Goal: Task Accomplishment & Management: Manage account settings

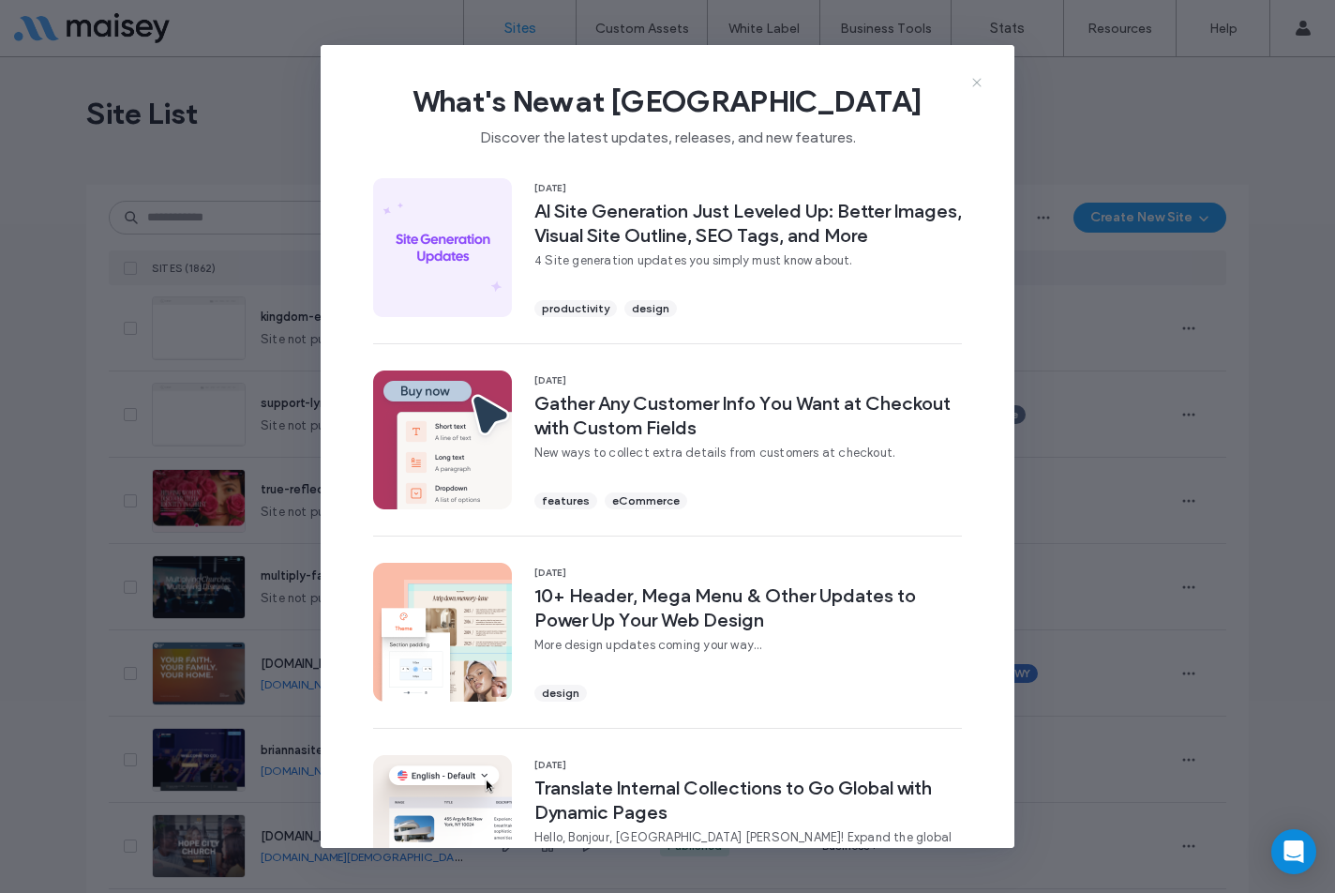
click at [975, 82] on icon at bounding box center [976, 82] width 15 height 15
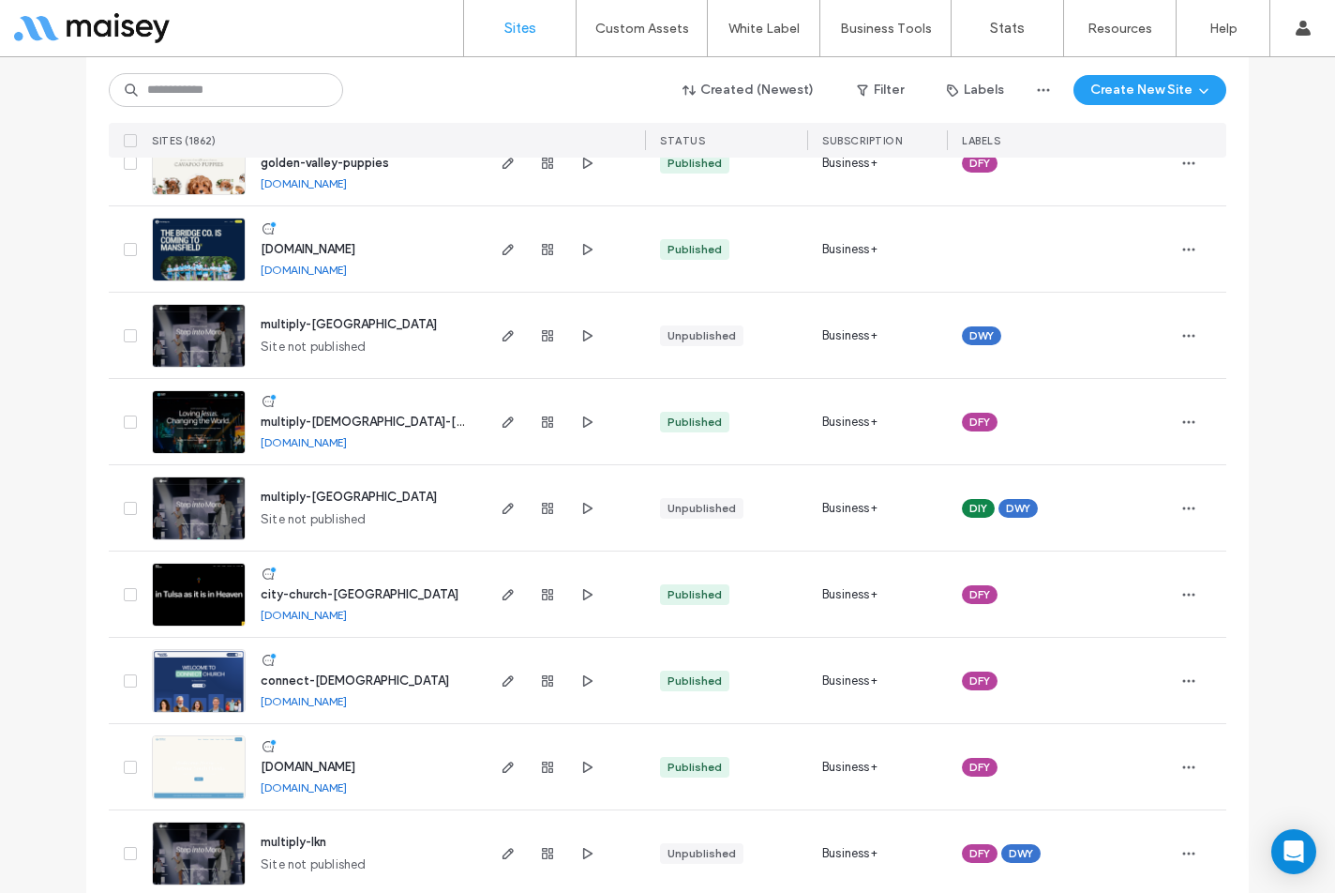
scroll to position [1031, 0]
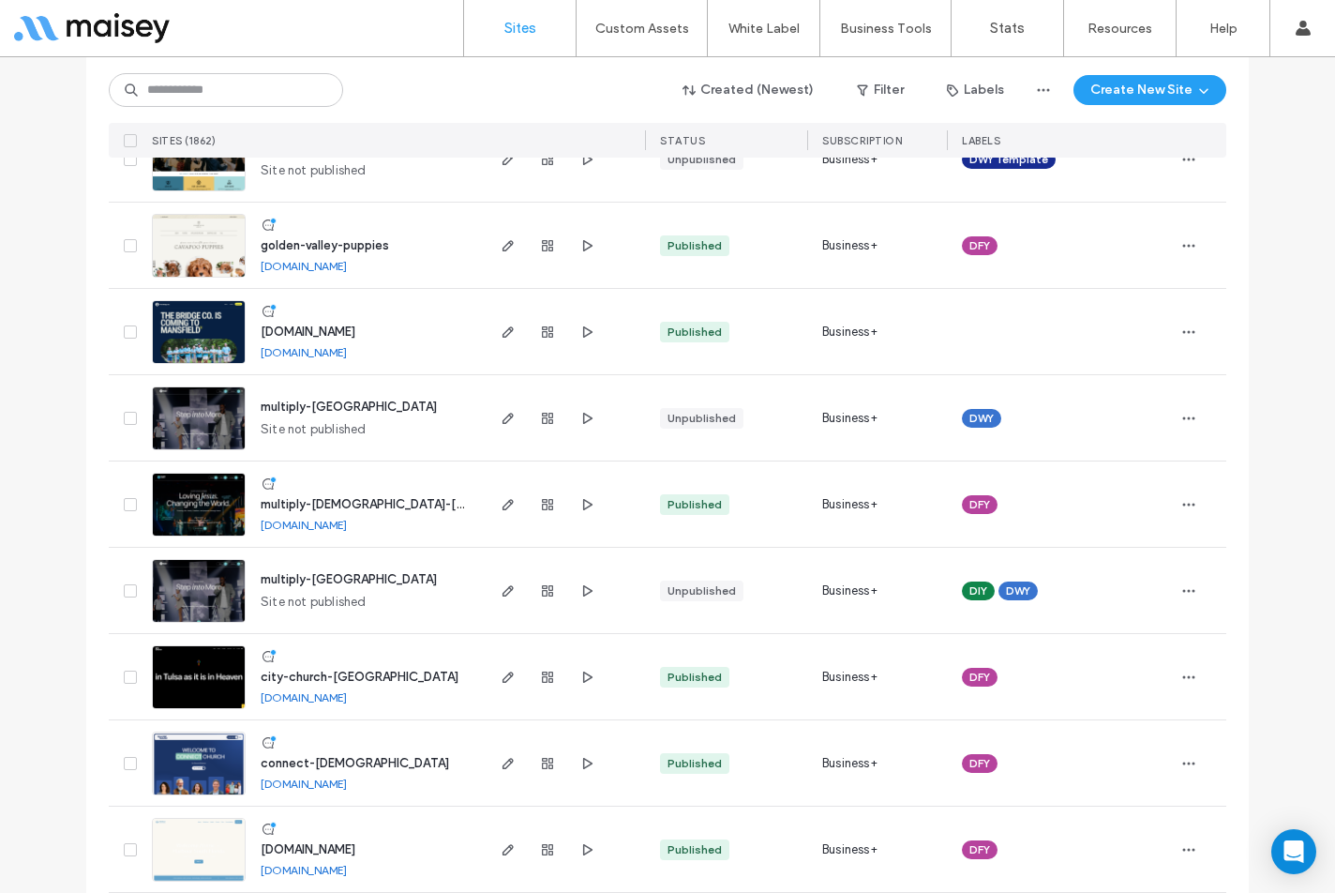
click at [338, 325] on span "www.thebridgeco.church" at bounding box center [308, 331] width 95 height 14
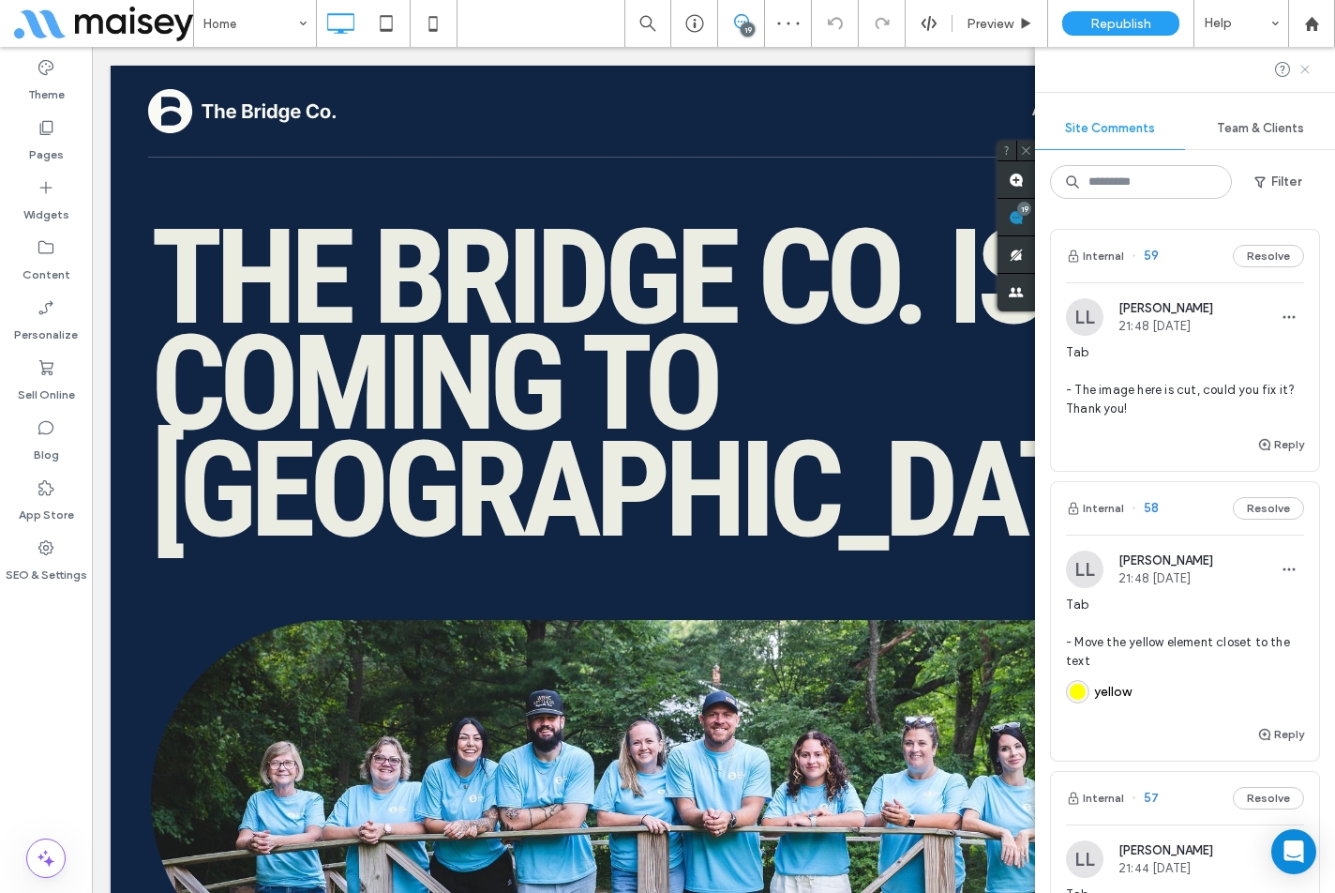
click at [1303, 67] on use at bounding box center [1304, 69] width 8 height 8
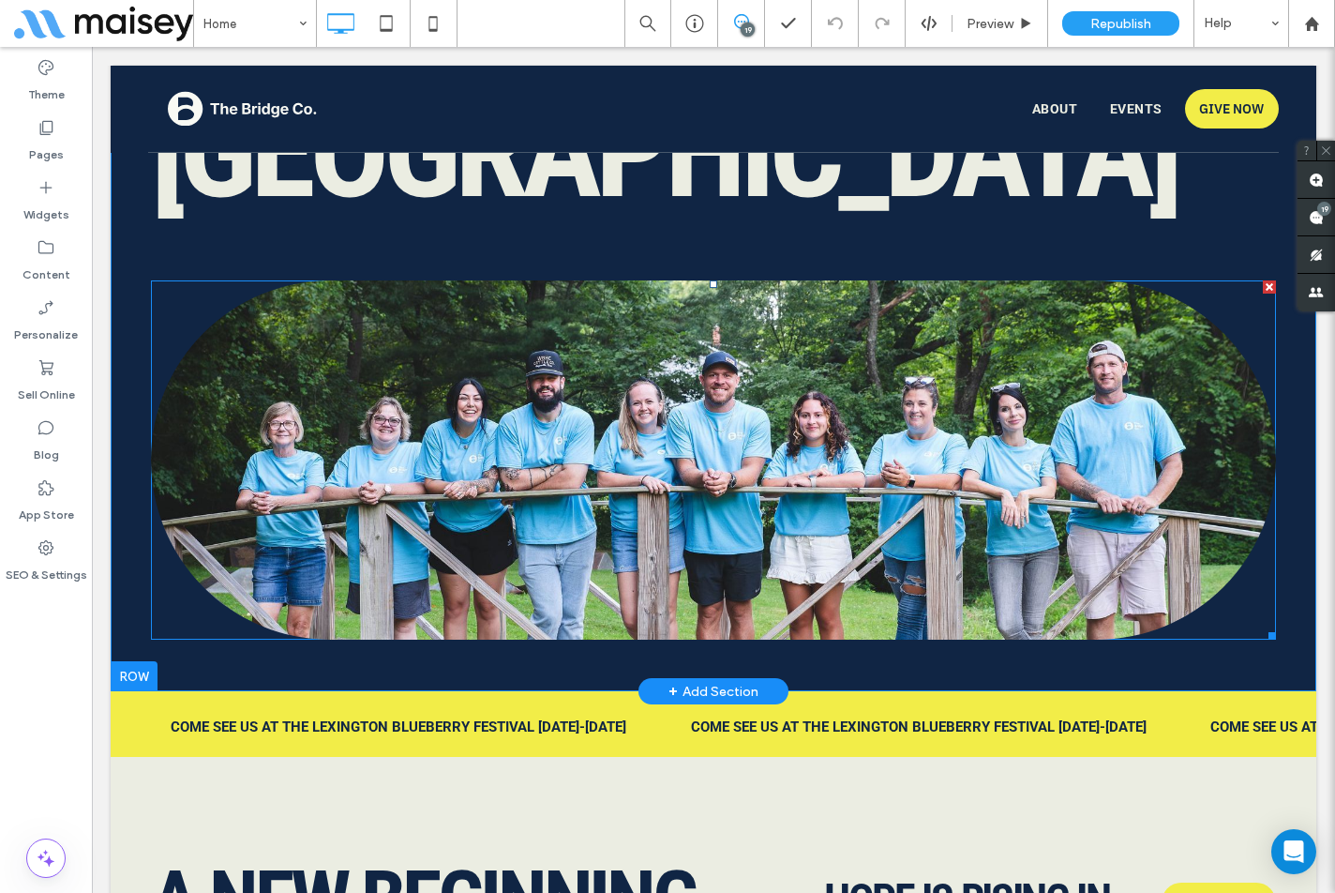
scroll to position [375, 0]
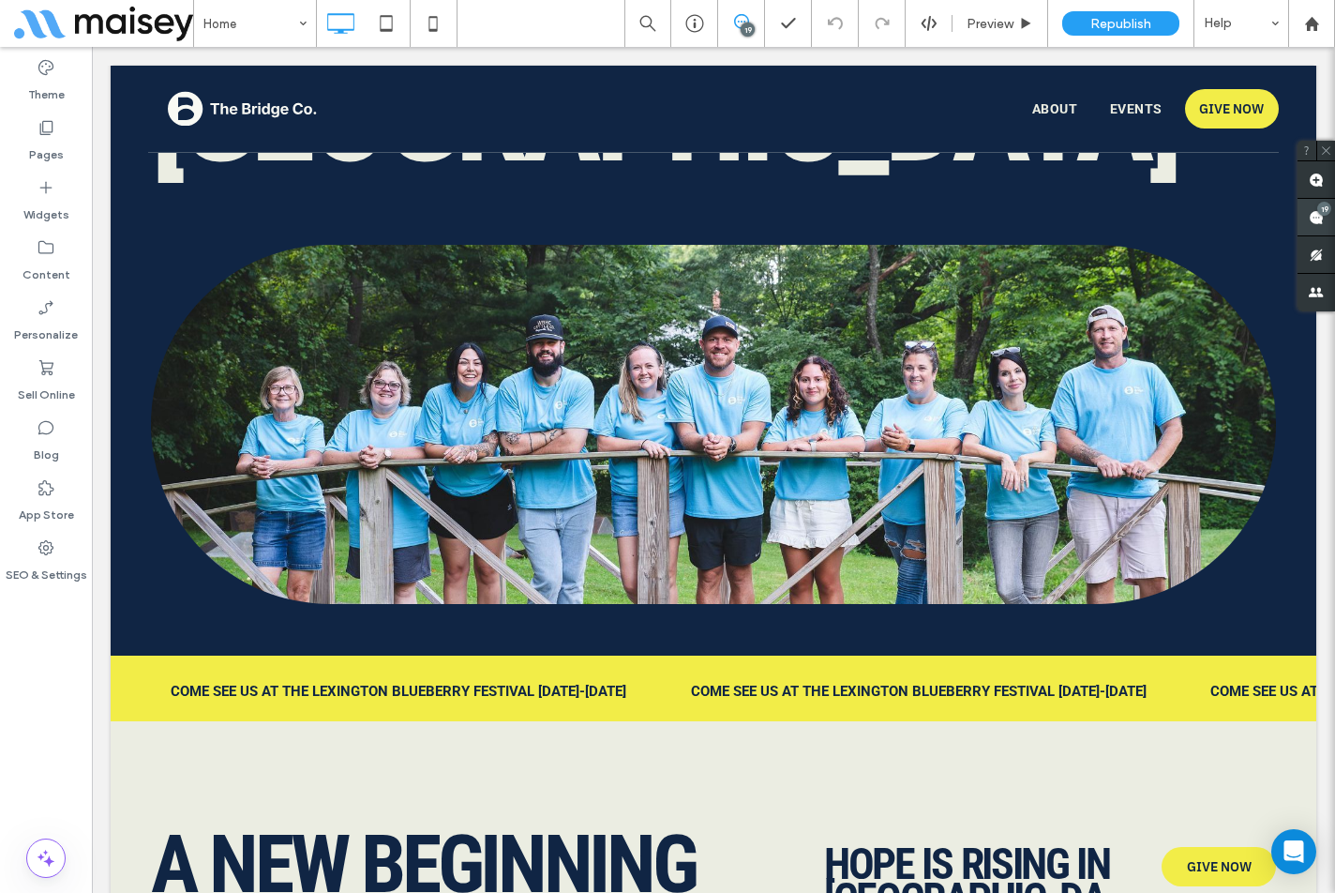
click at [1314, 215] on use at bounding box center [1316, 217] width 15 height 15
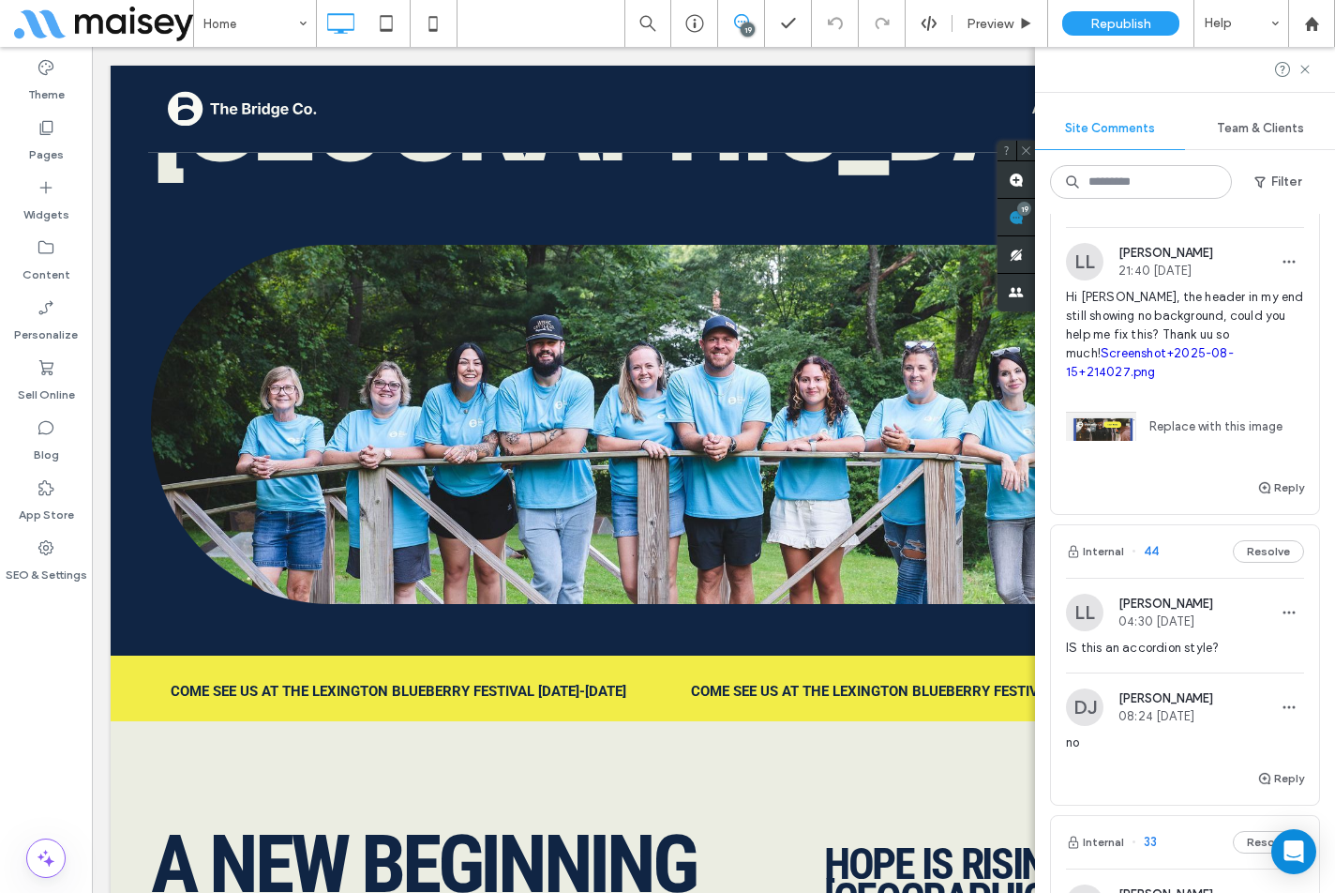
scroll to position [1781, 0]
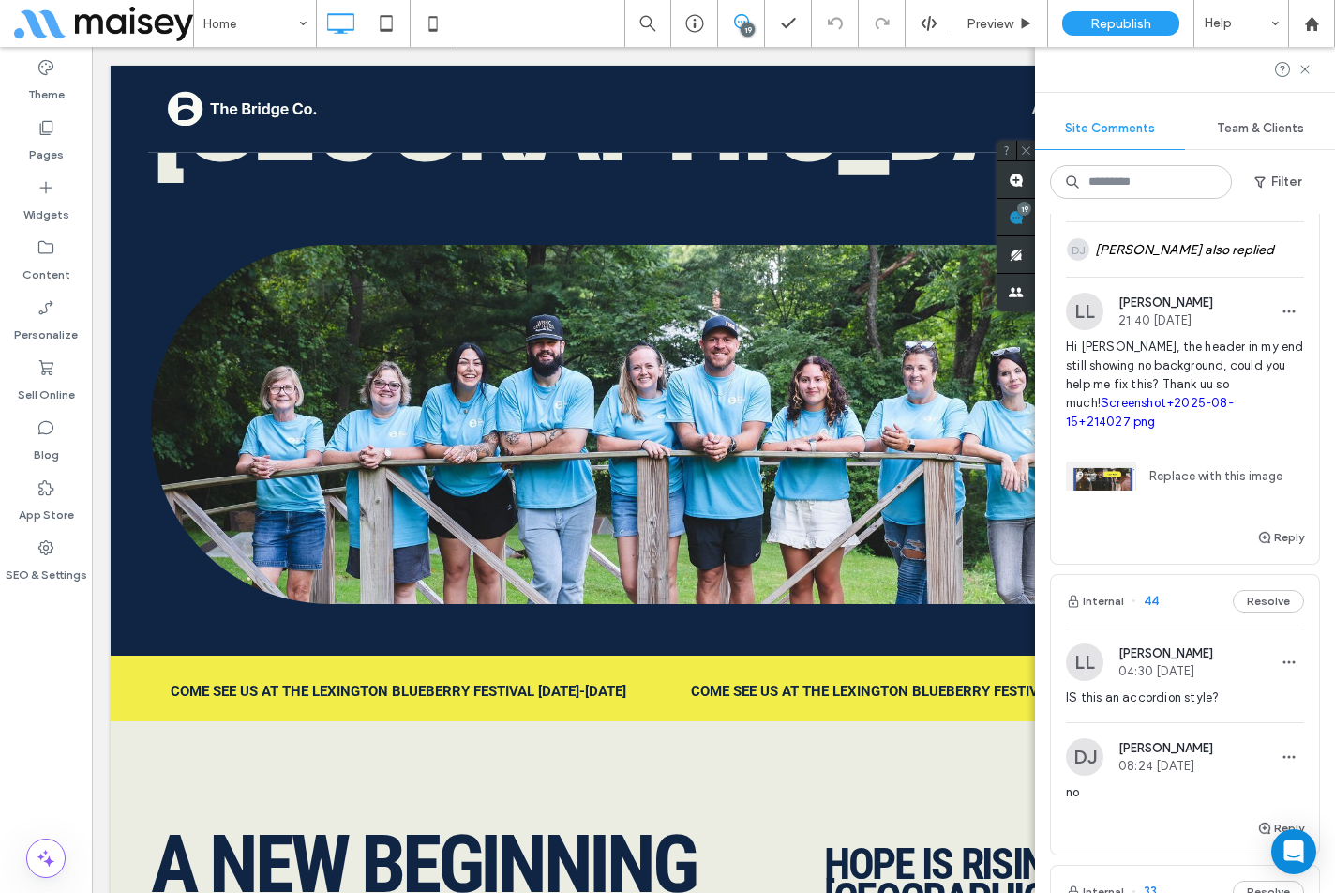
click at [1142, 526] on div "Reply" at bounding box center [1185, 545] width 268 height 38
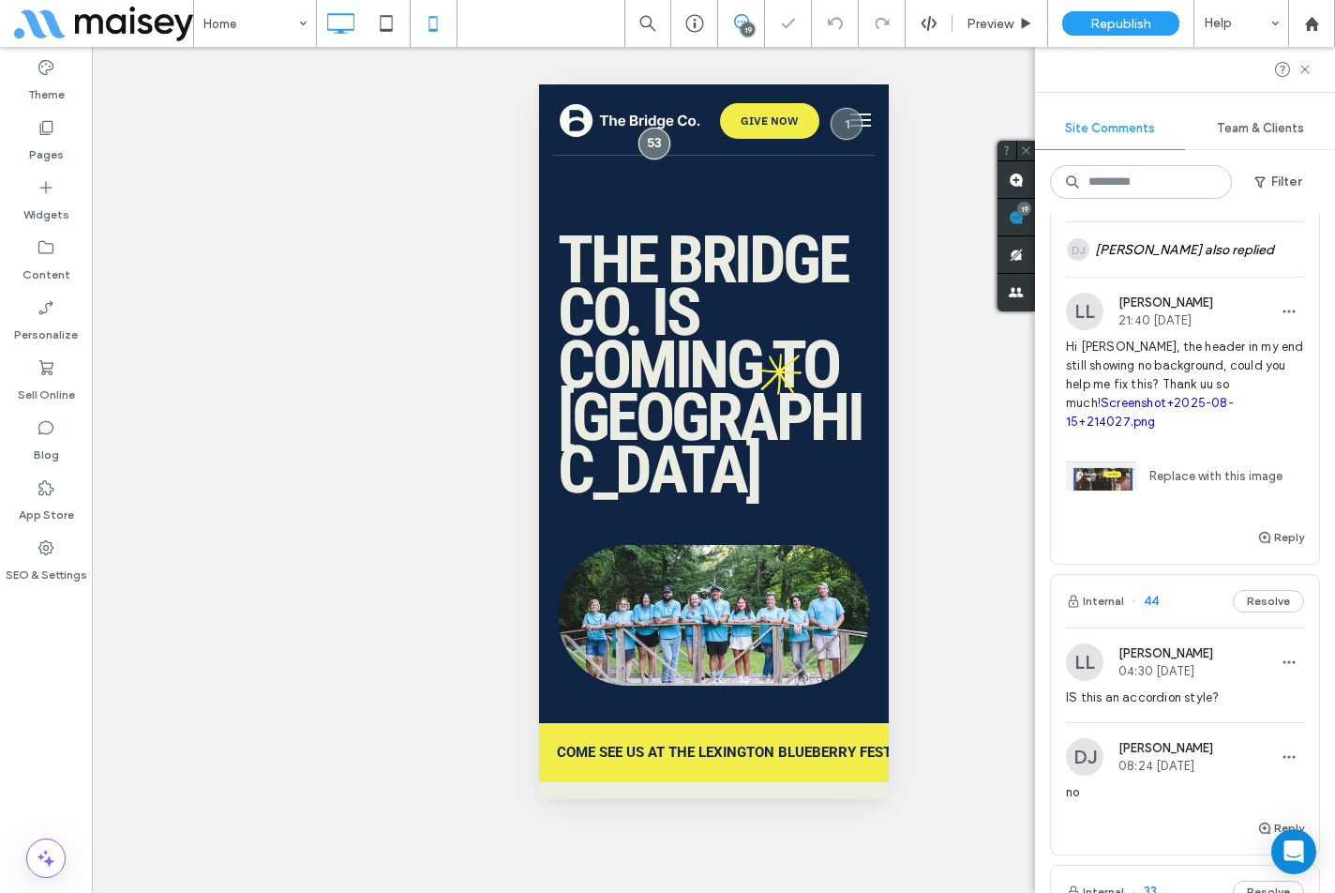
scroll to position [0, 0]
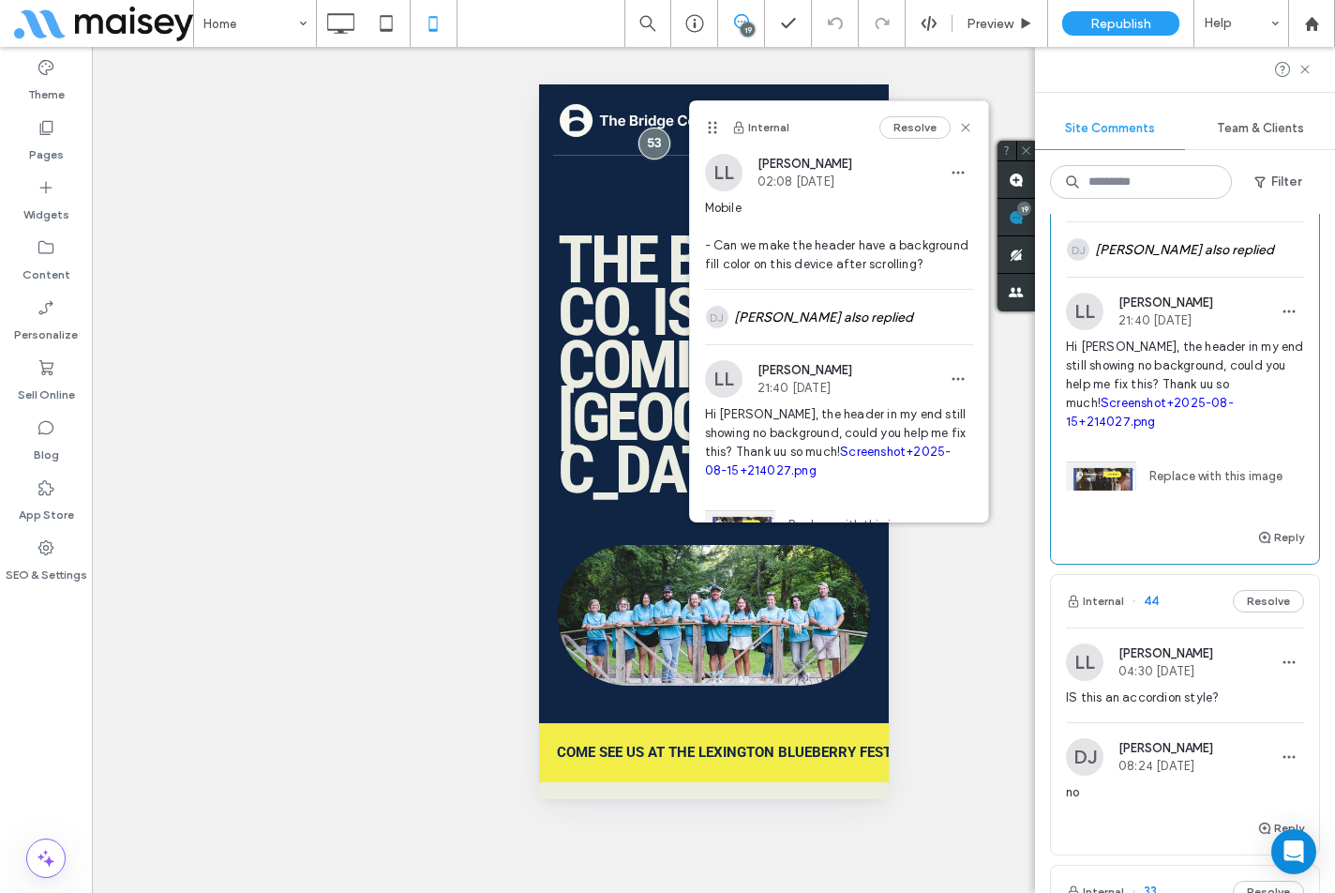
click at [1116, 531] on div "Reply" at bounding box center [1185, 545] width 268 height 38
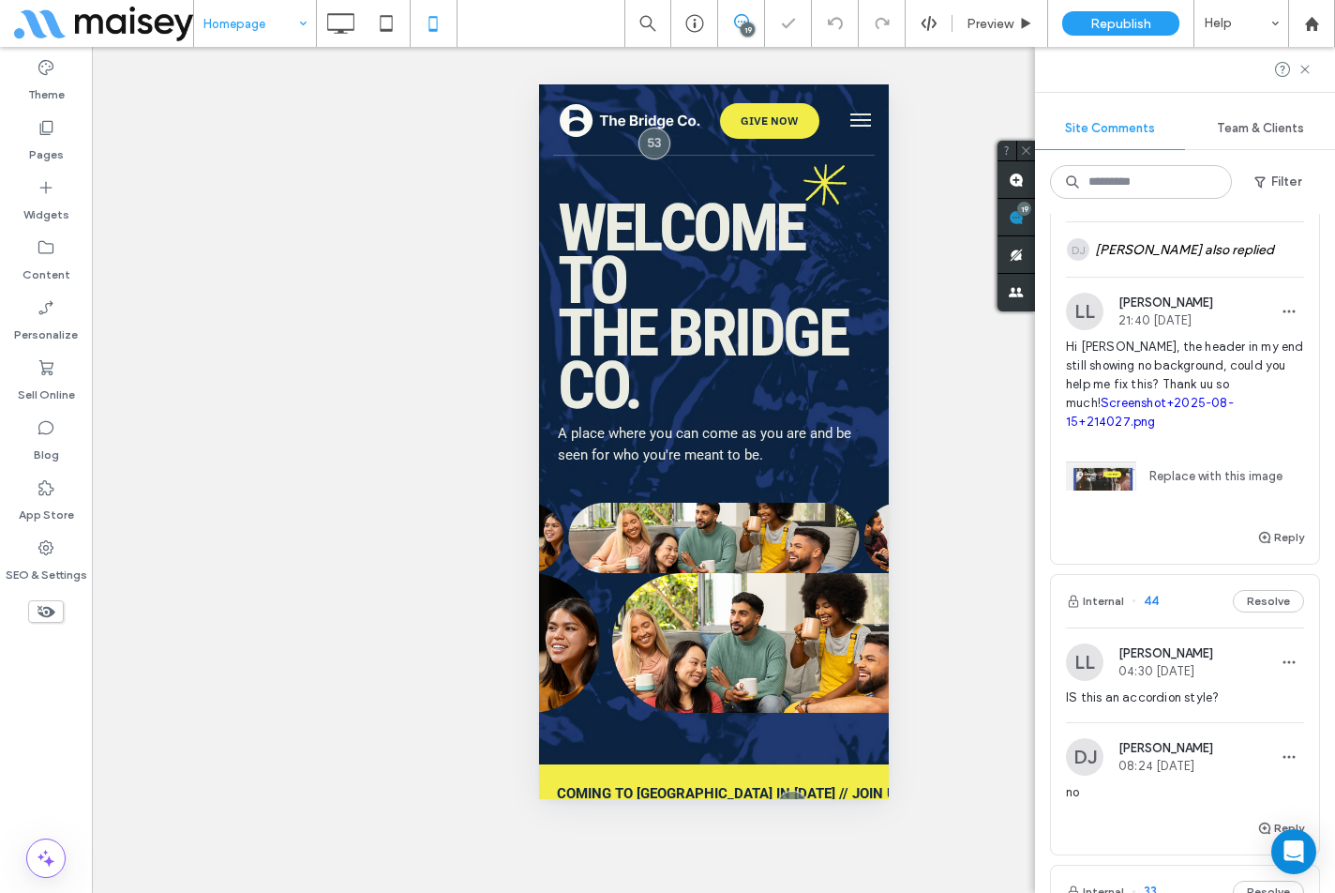
click at [272, 33] on input at bounding box center [250, 23] width 94 height 47
click at [235, 20] on input at bounding box center [250, 23] width 94 height 47
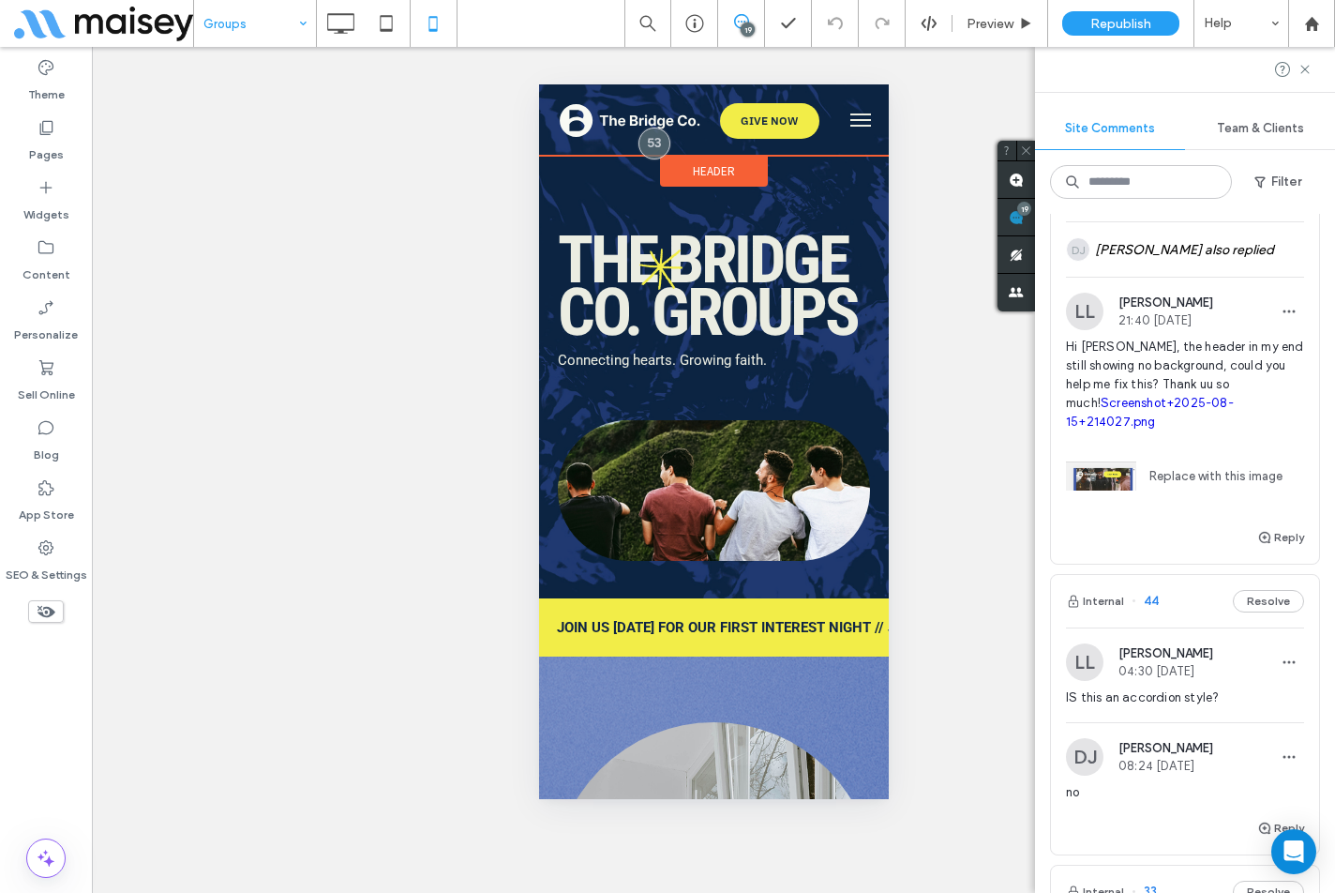
click at [710, 165] on span "Header" at bounding box center [713, 171] width 42 height 16
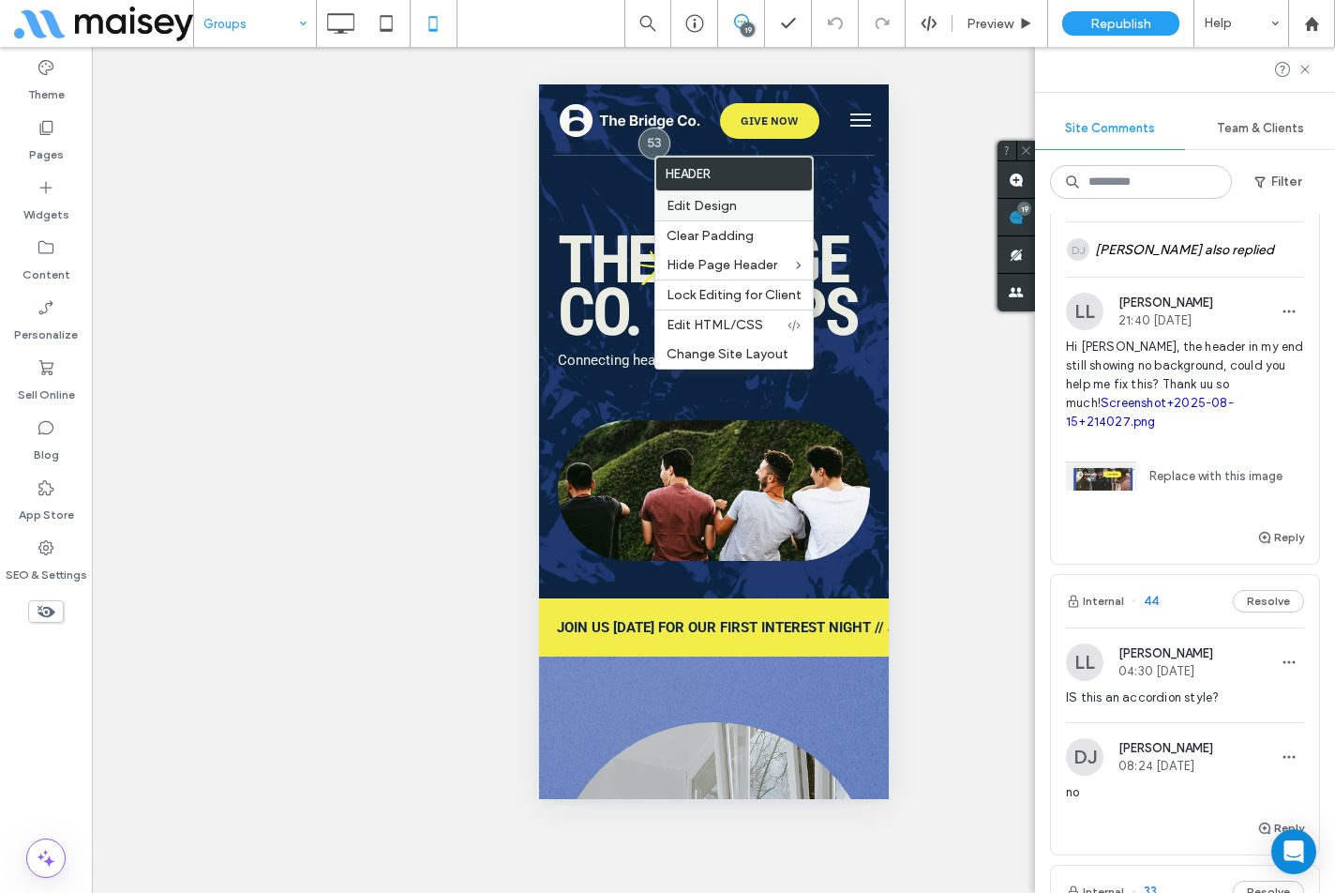
click at [719, 199] on span "Edit Design" at bounding box center [702, 206] width 70 height 16
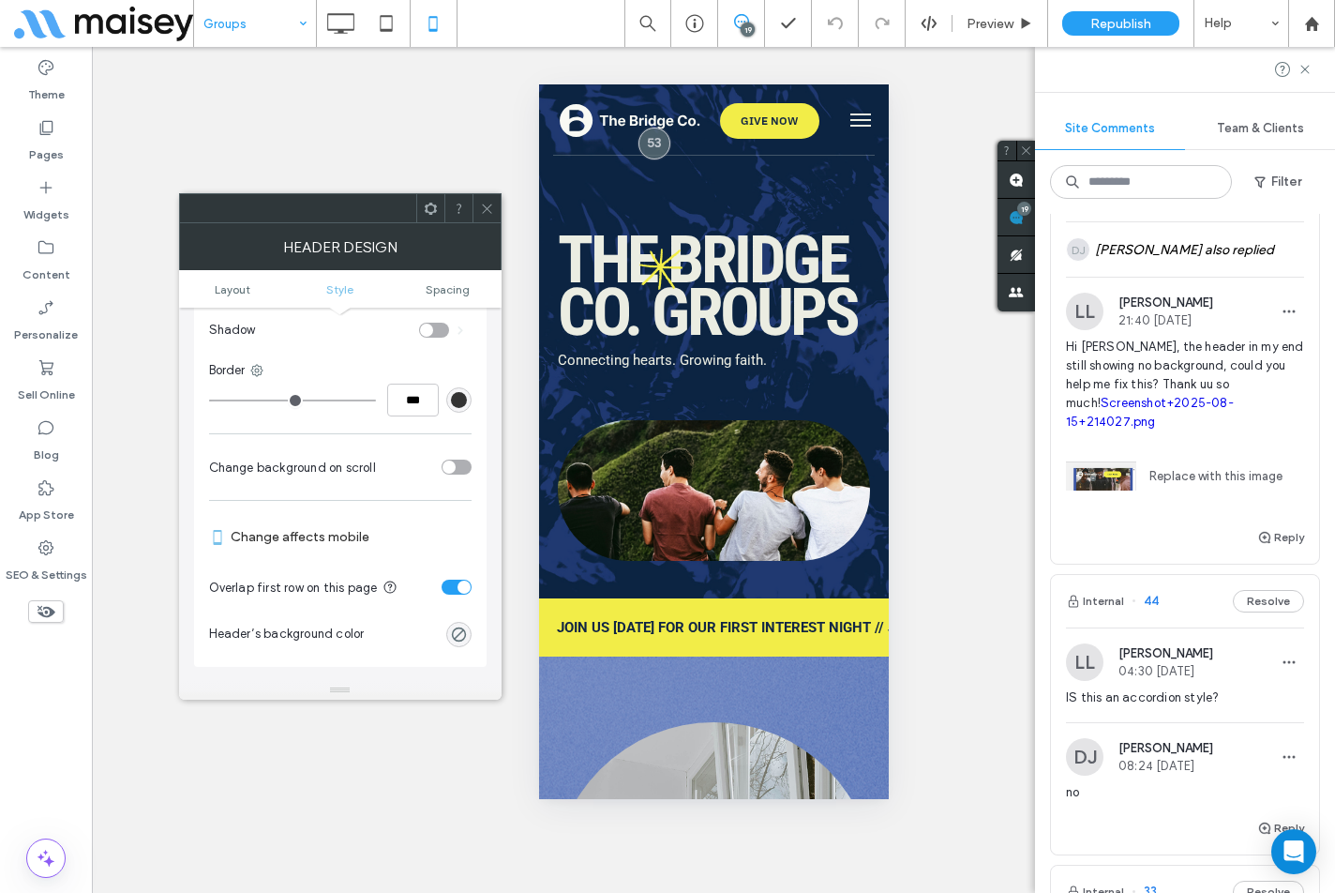
scroll to position [469, 0]
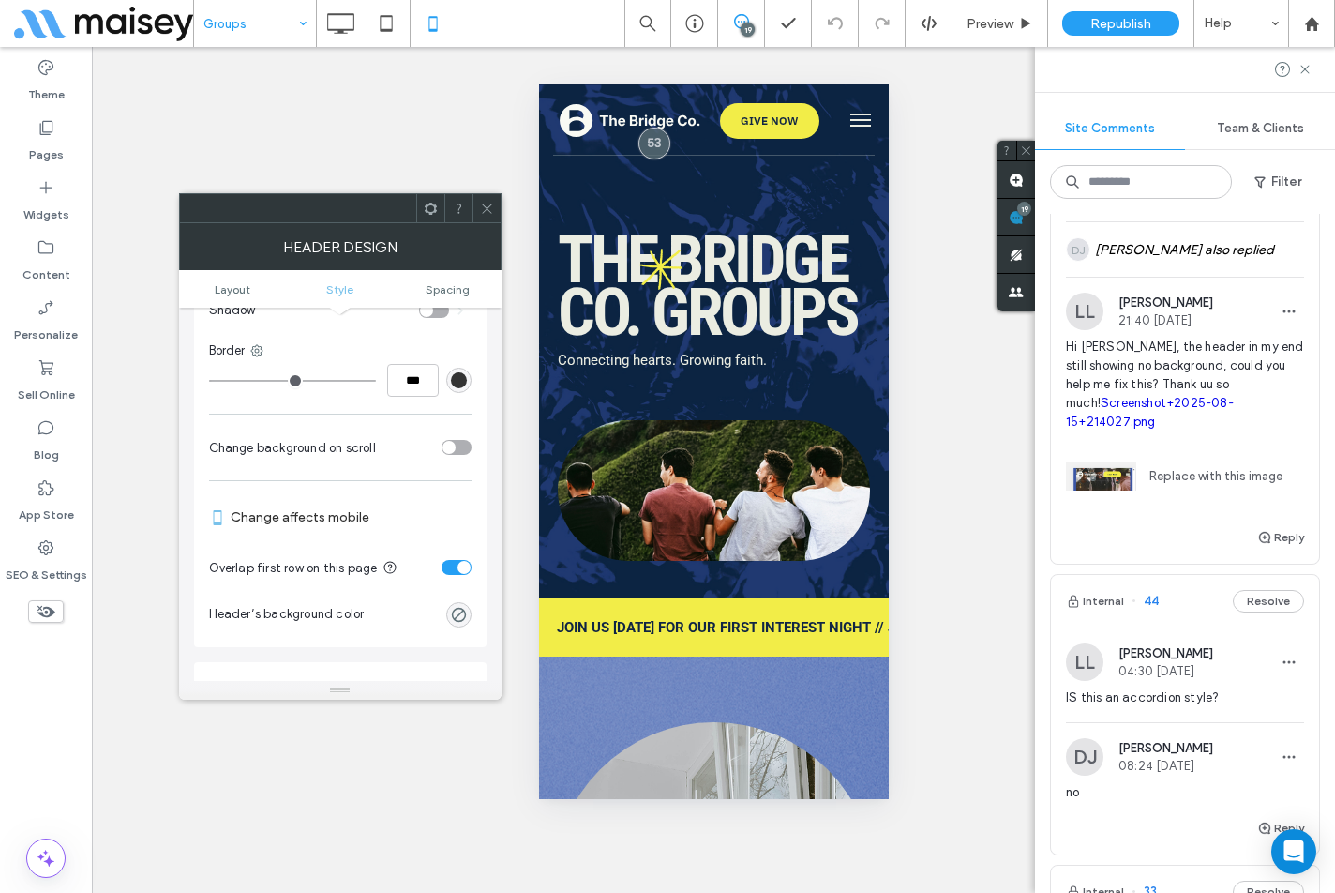
click at [470, 445] on div "toggle" at bounding box center [457, 447] width 30 height 15
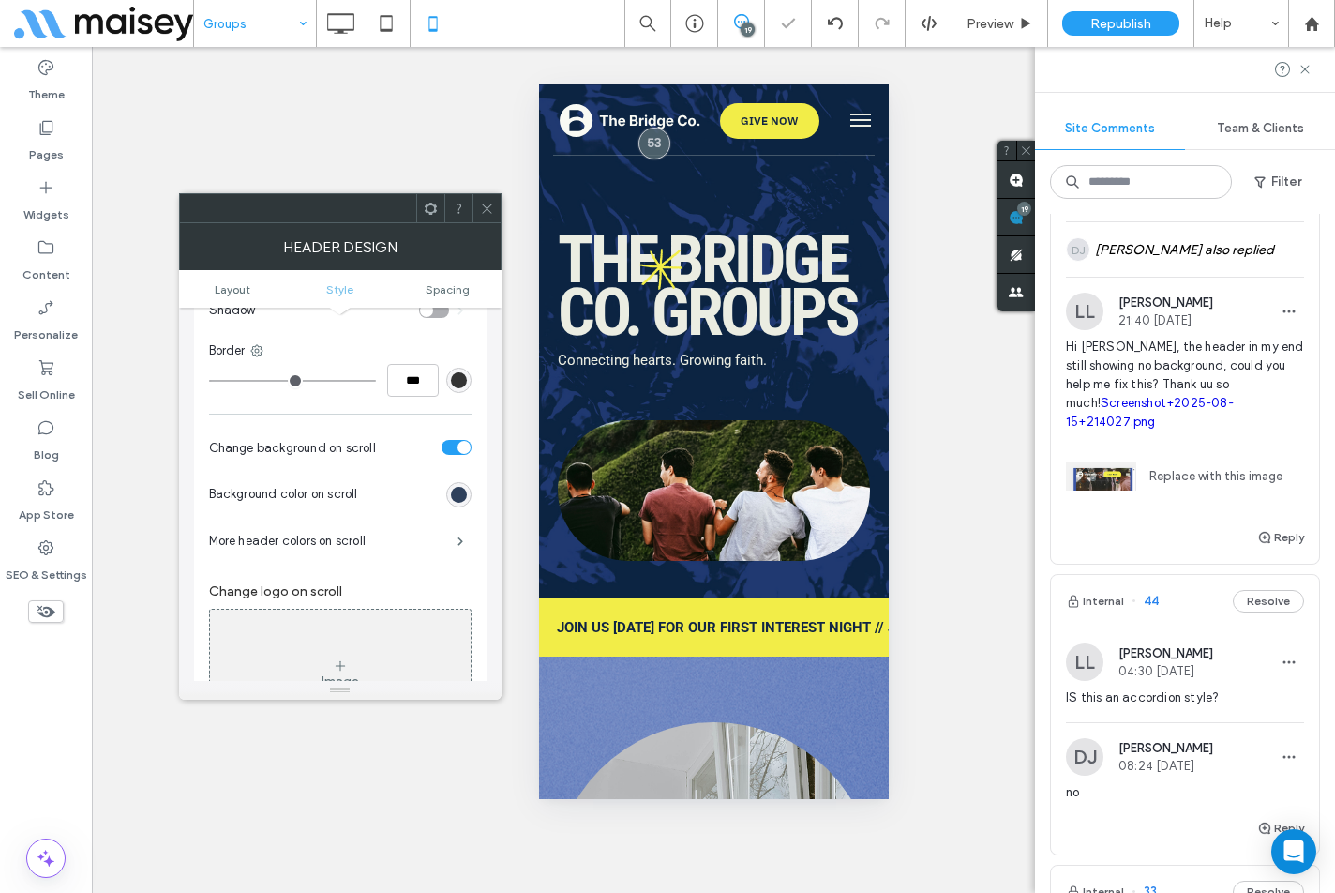
click at [458, 499] on div "rgb(16, 37, 68)" at bounding box center [459, 495] width 16 height 16
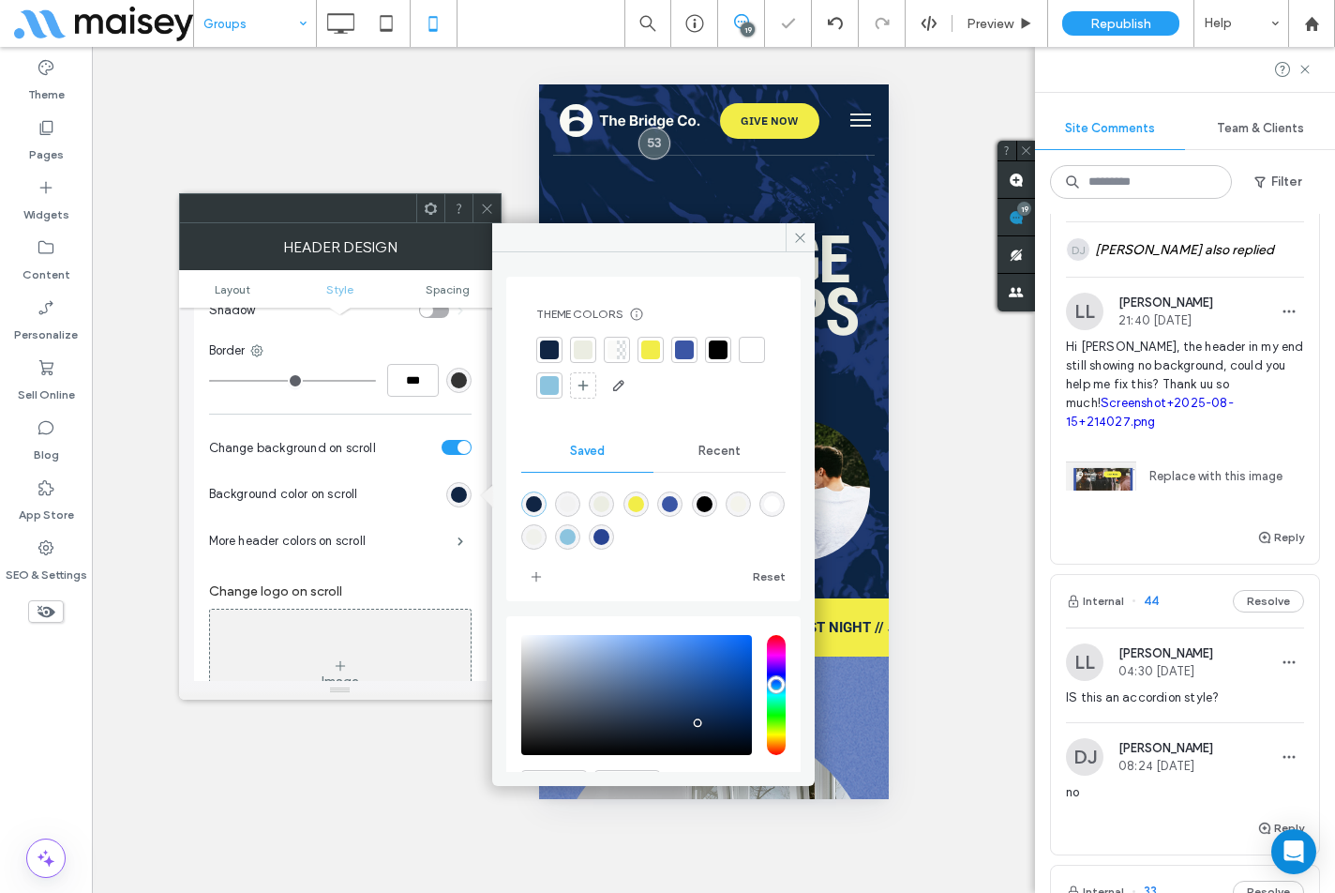
click at [490, 209] on icon at bounding box center [487, 209] width 14 height 14
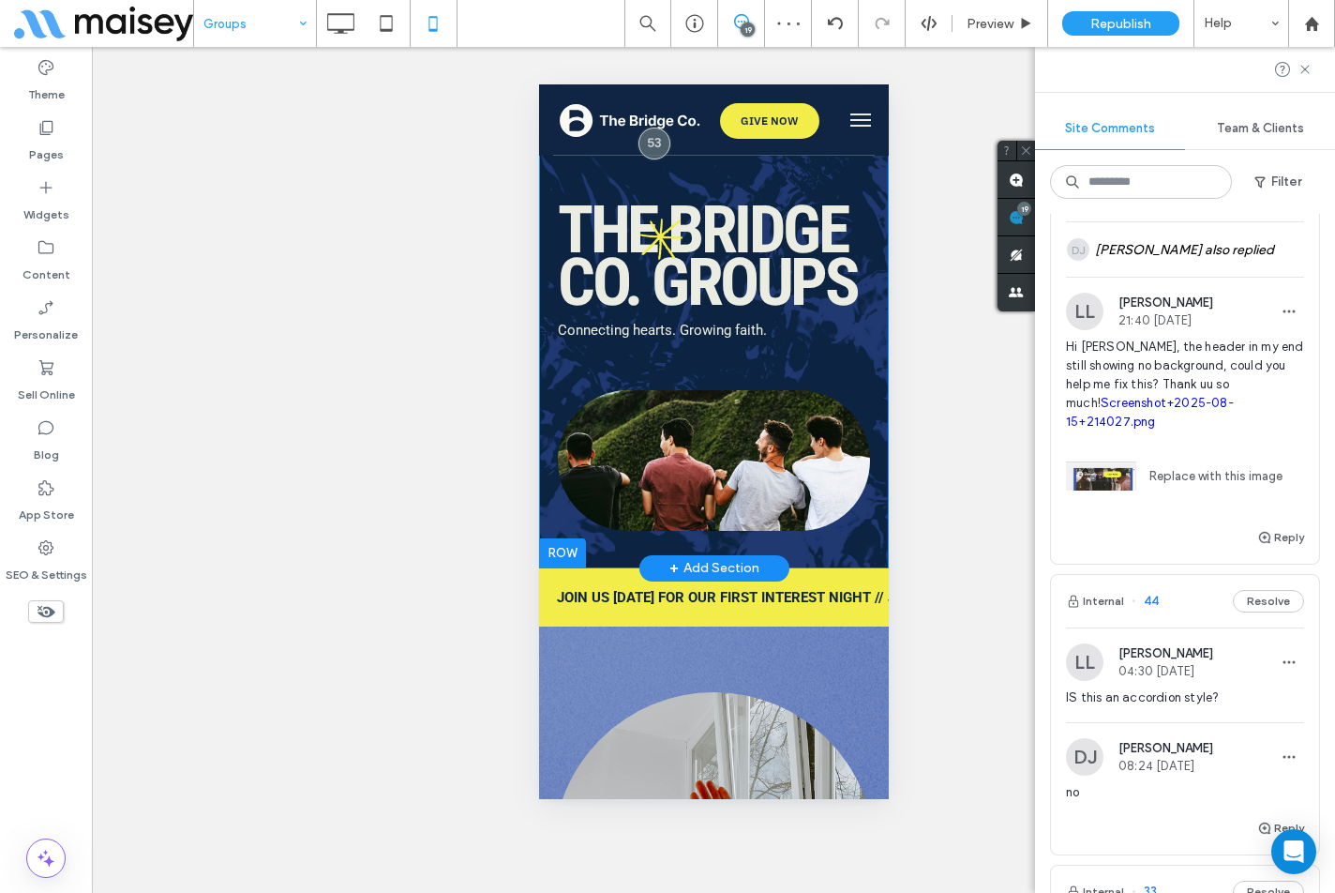
scroll to position [0, 0]
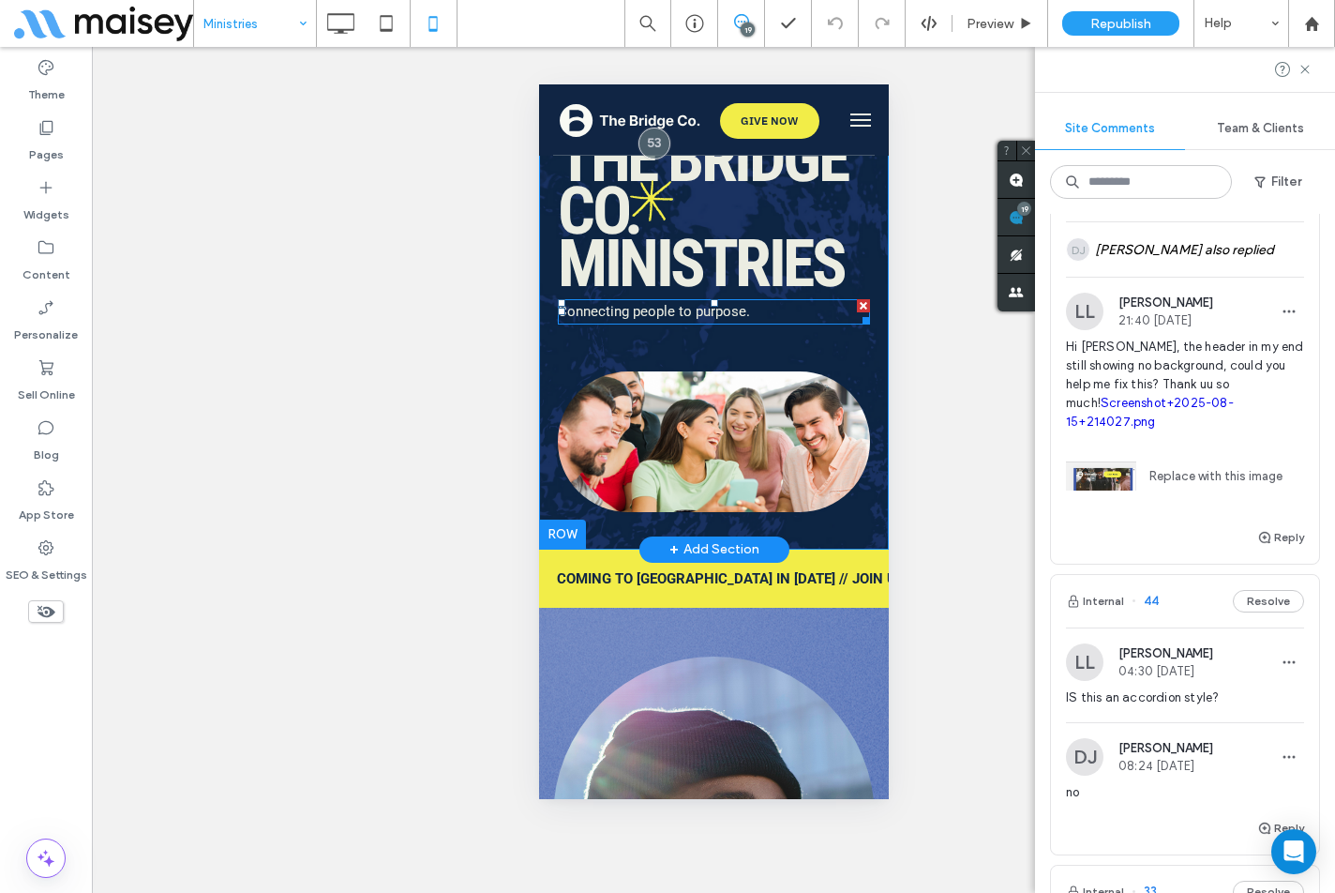
scroll to position [94, 0]
